Goal: Task Accomplishment & Management: Use online tool/utility

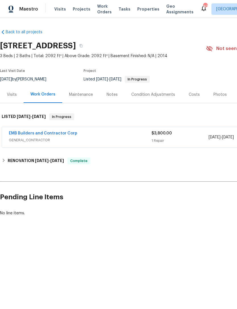
click at [24, 133] on link "EMB Builders and Contractor Corp" at bounding box center [43, 133] width 69 height 4
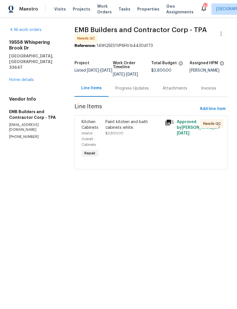
click at [118, 141] on div "Paint kitchen and bath cabinets white. $3,800.00" at bounding box center [133, 138] width 59 height 43
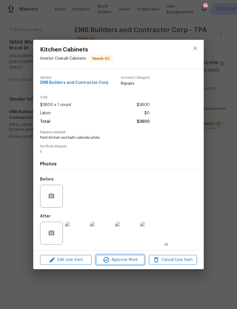
click at [133, 260] on span "Approve Work" at bounding box center [120, 259] width 45 height 7
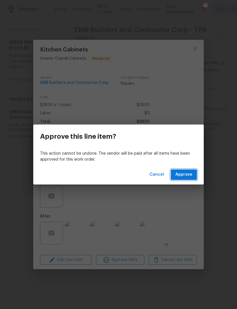
click at [195, 175] on button "Approve" at bounding box center [184, 174] width 26 height 11
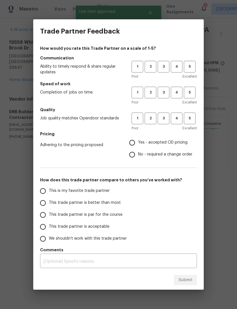
click at [163, 67] on span "3" at bounding box center [163, 66] width 11 height 7
click at [161, 94] on span "3" at bounding box center [163, 92] width 11 height 7
click at [163, 116] on span "3" at bounding box center [163, 118] width 11 height 7
click at [137, 141] on input "Yes - accepted OD pricing" at bounding box center [132, 143] width 12 height 12
radio input "true"
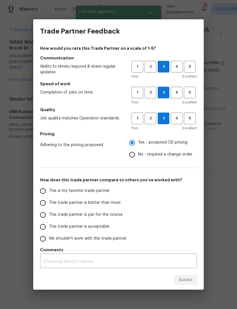
click at [40, 214] on input "This trade partner is par for the course" at bounding box center [43, 215] width 12 height 12
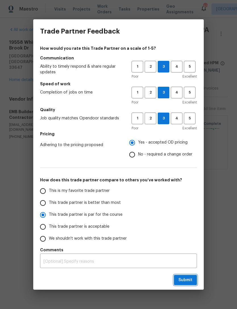
click at [185, 284] on button "Submit" at bounding box center [185, 280] width 23 height 11
radio input "true"
